Goal: Use online tool/utility: Utilize a website feature to perform a specific function

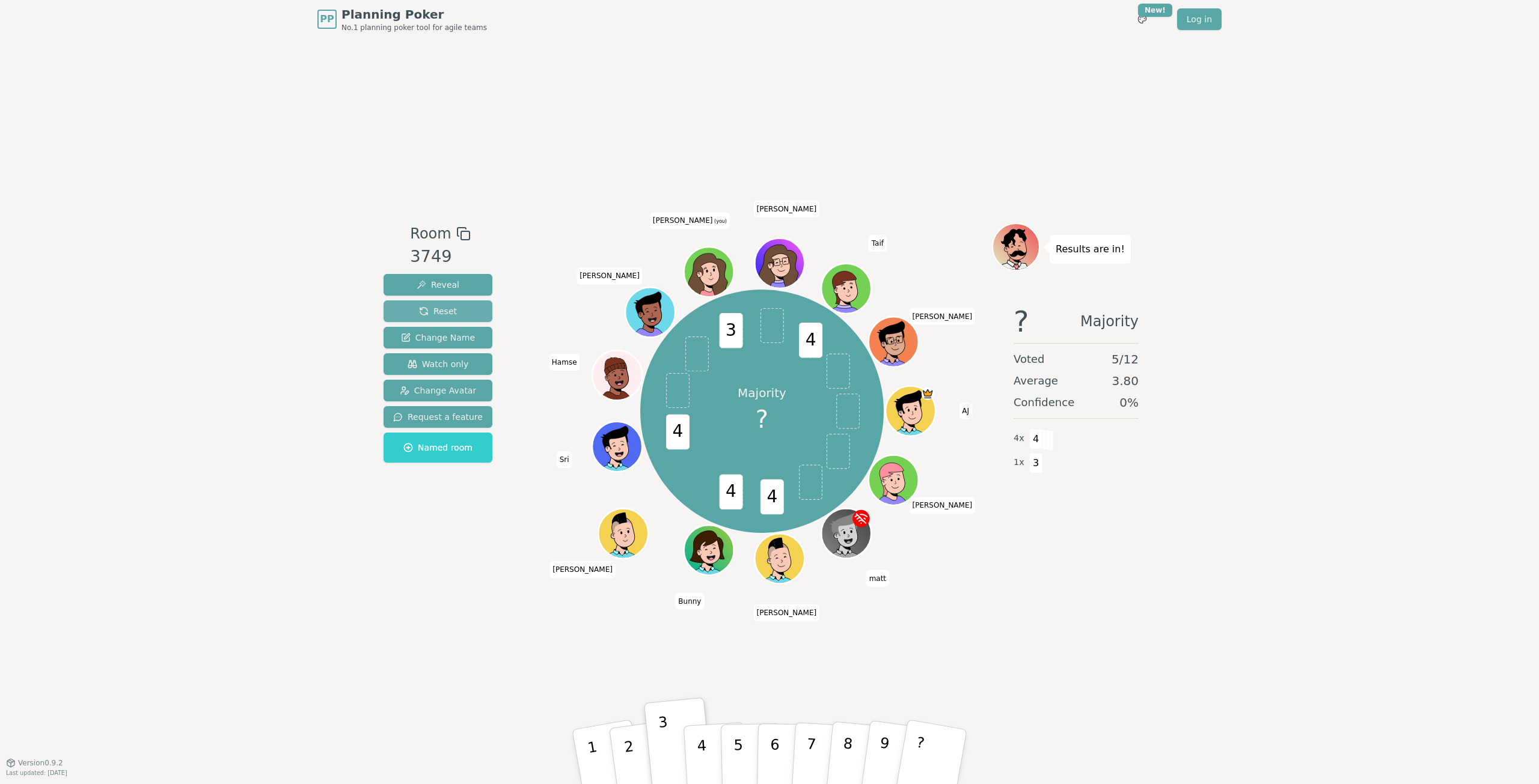
click at [452, 309] on button "Reset" at bounding box center [438, 310] width 108 height 21
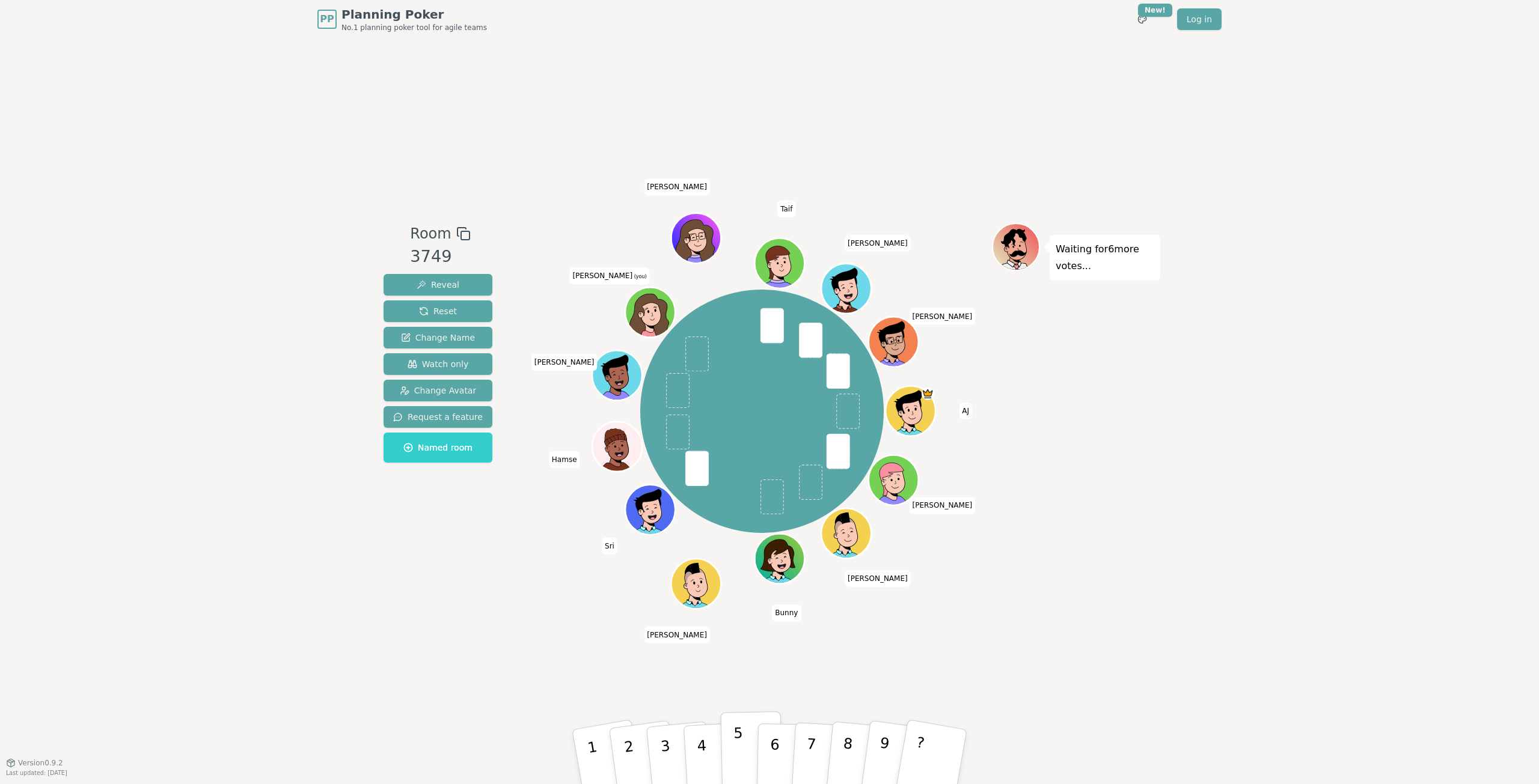
click at [741, 744] on p "5" at bounding box center [738, 757] width 10 height 65
click at [717, 747] on button "4" at bounding box center [716, 756] width 66 height 94
click at [741, 746] on p "5" at bounding box center [738, 757] width 10 height 65
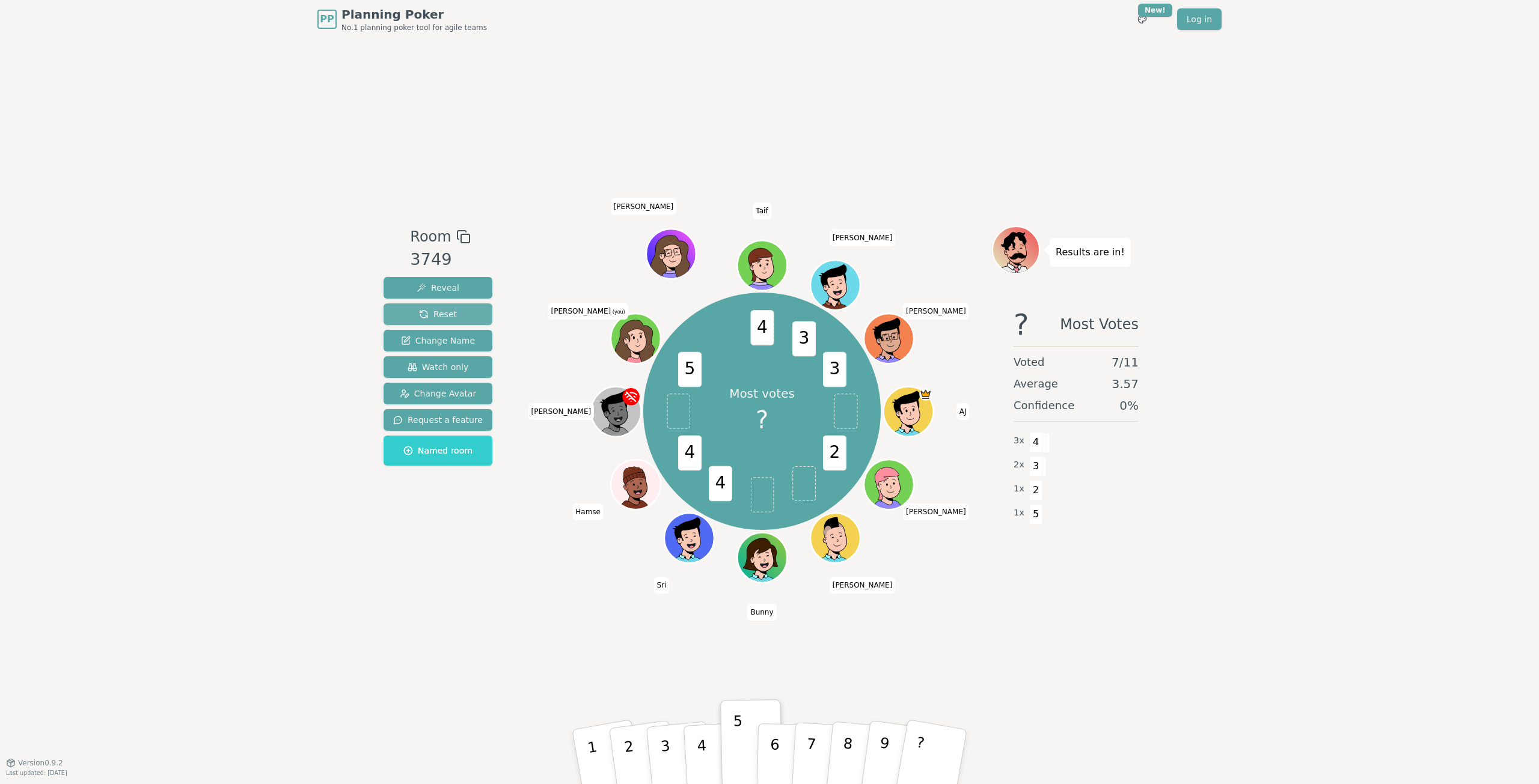
click at [465, 313] on button "Reset" at bounding box center [438, 313] width 108 height 21
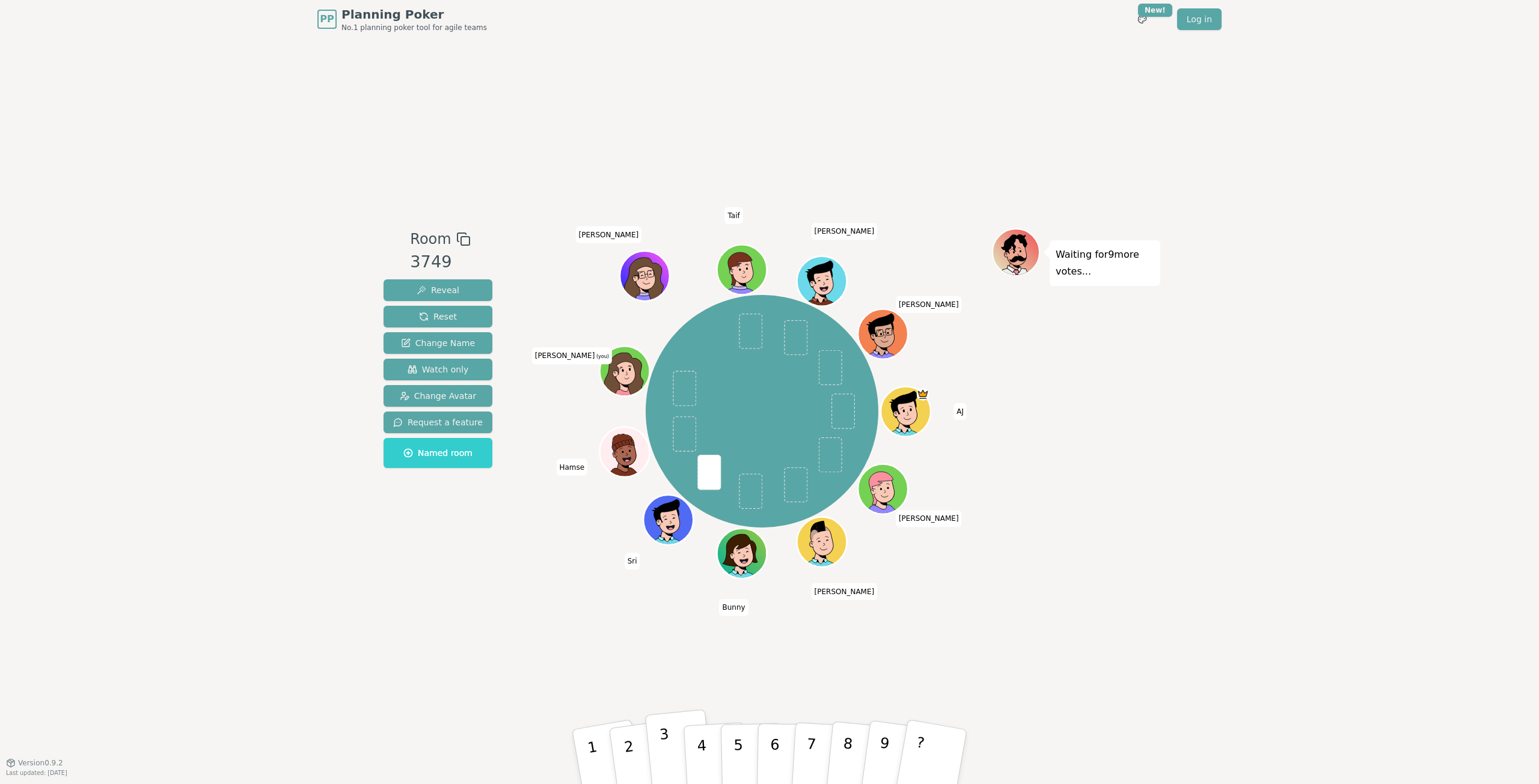
click at [653, 752] on button "3" at bounding box center [680, 757] width 69 height 95
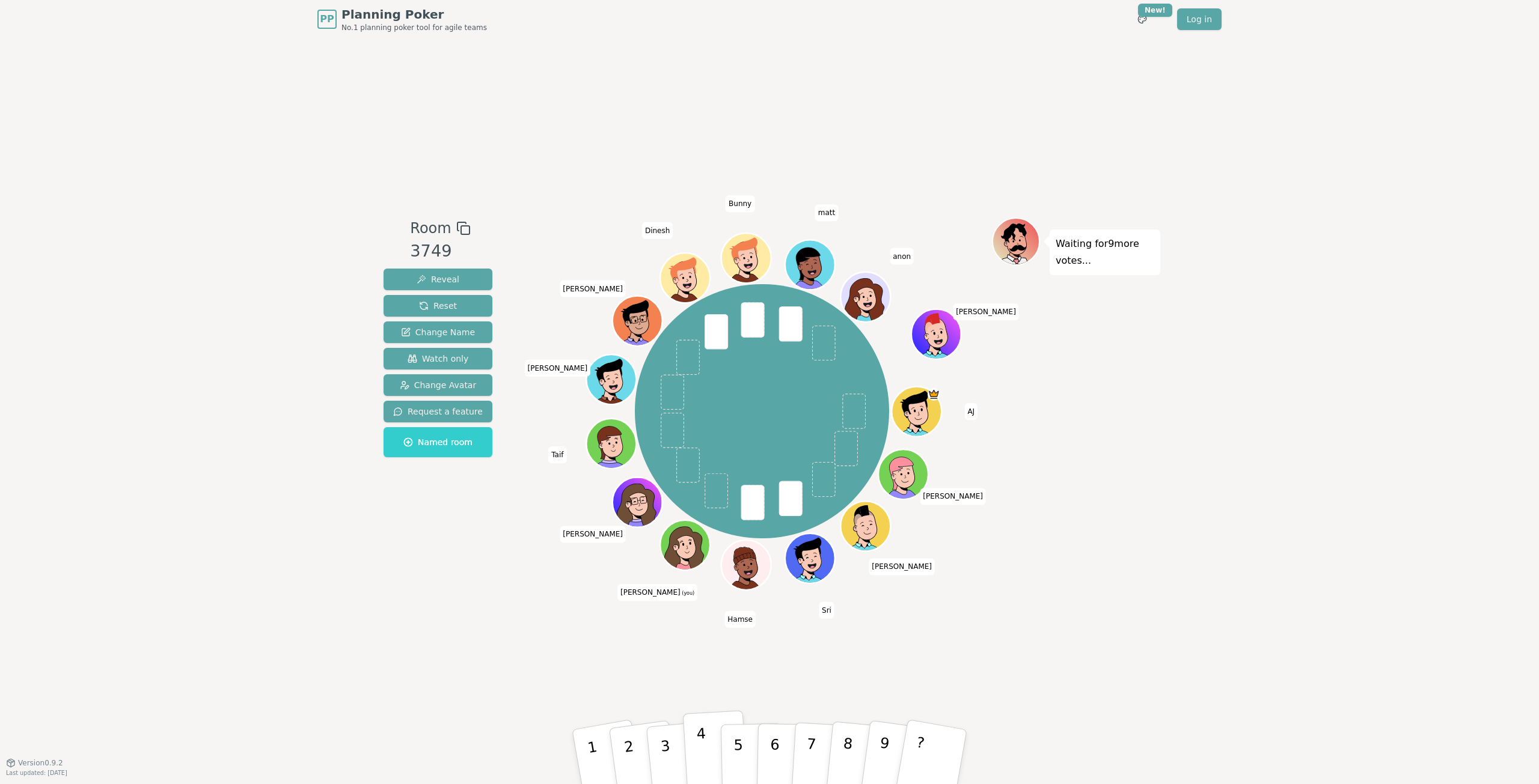
click at [706, 765] on button "4" at bounding box center [716, 756] width 66 height 94
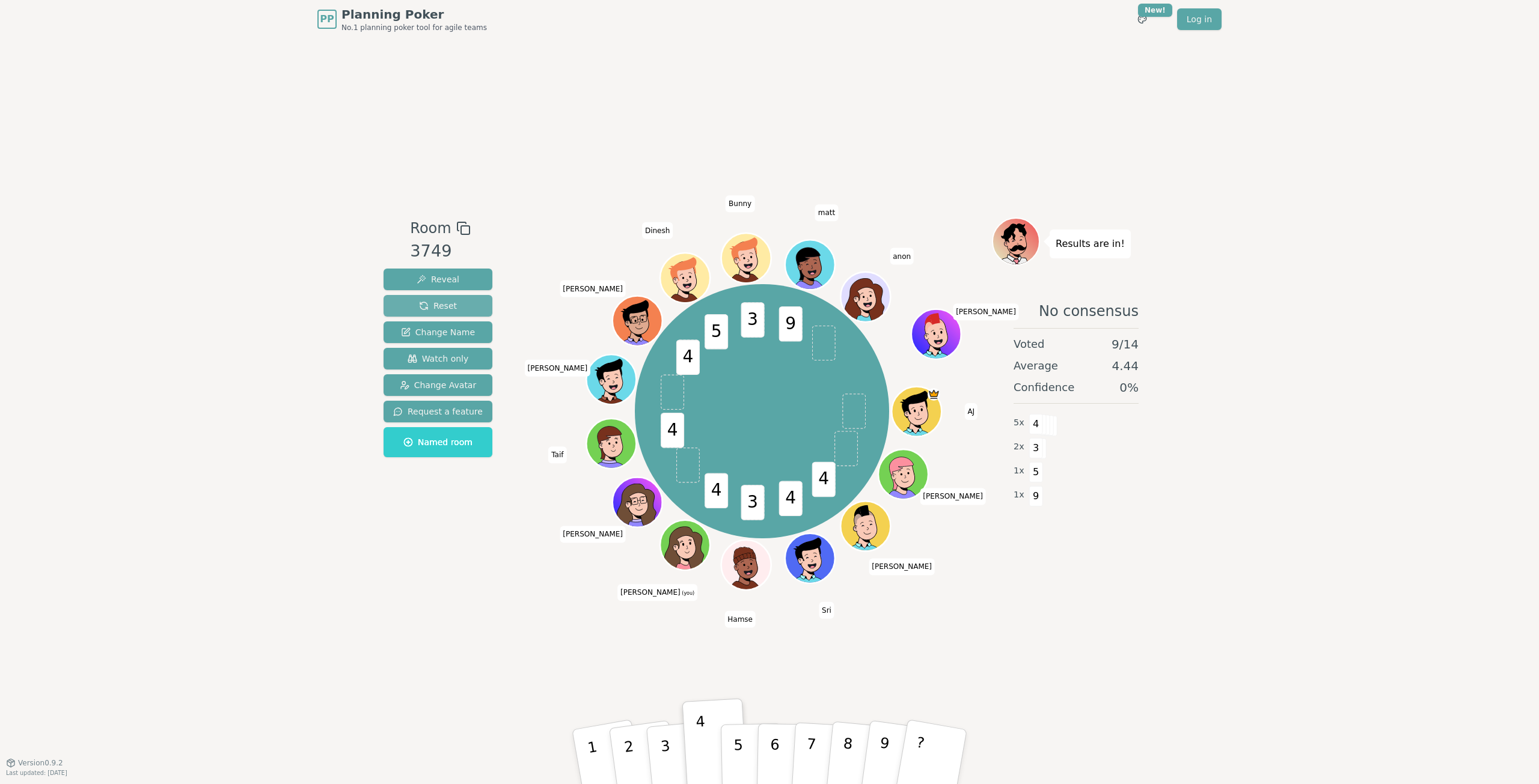
click at [439, 309] on span "Reset" at bounding box center [438, 306] width 38 height 12
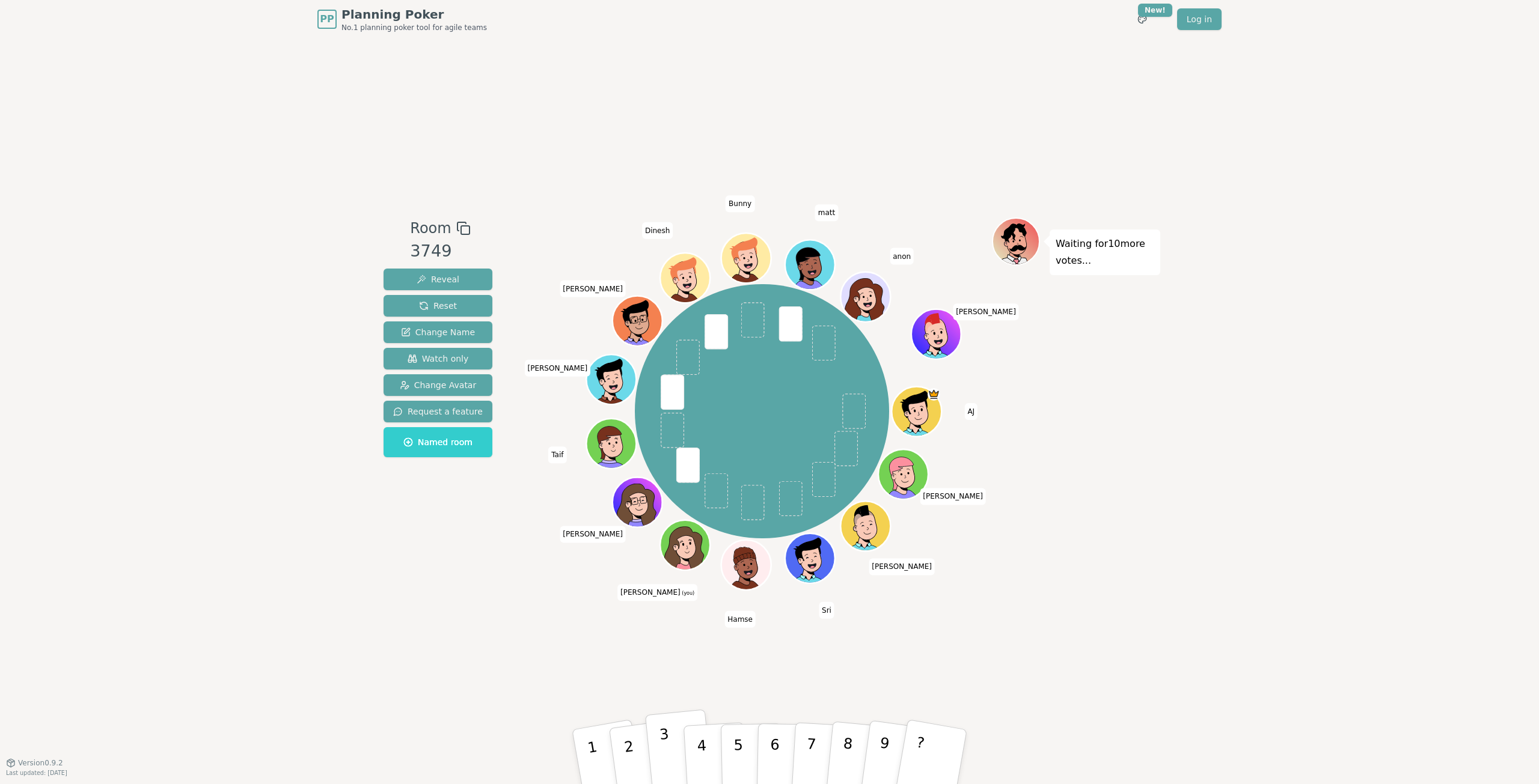
click at [671, 740] on button "3" at bounding box center [680, 757] width 69 height 95
click at [706, 742] on button "4" at bounding box center [716, 756] width 66 height 94
